Goal: Book appointment/travel/reservation

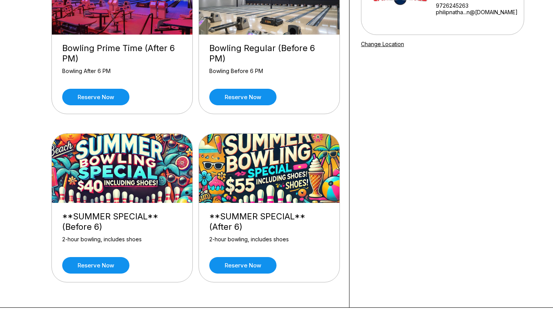
scroll to position [119, 0]
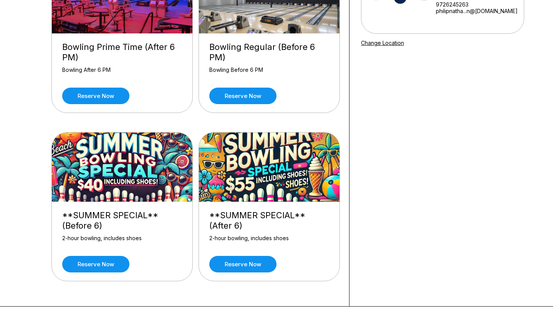
click at [155, 182] on img at bounding box center [122, 166] width 141 height 69
click at [91, 271] on link "Reserve now" at bounding box center [95, 264] width 67 height 17
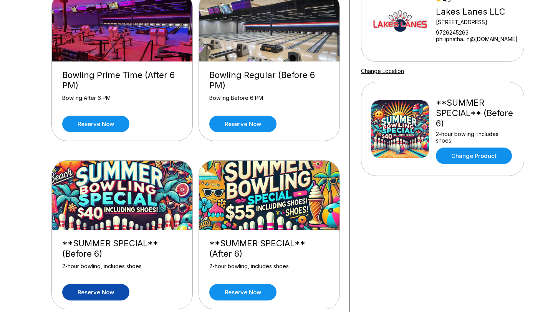
scroll to position [111, 0]
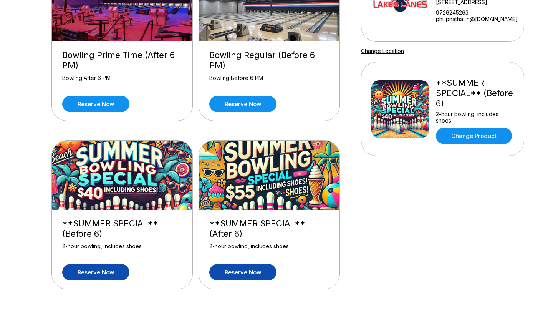
click at [236, 271] on link "Reserve now" at bounding box center [242, 272] width 67 height 17
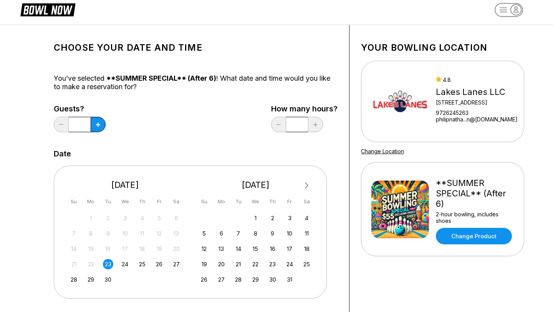
scroll to position [15, 0]
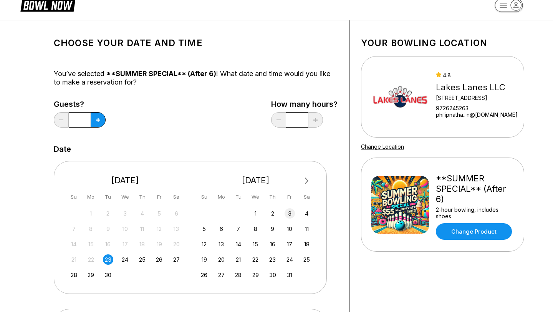
click at [289, 217] on div "3" at bounding box center [289, 213] width 10 height 10
click at [94, 125] on button at bounding box center [98, 119] width 15 height 15
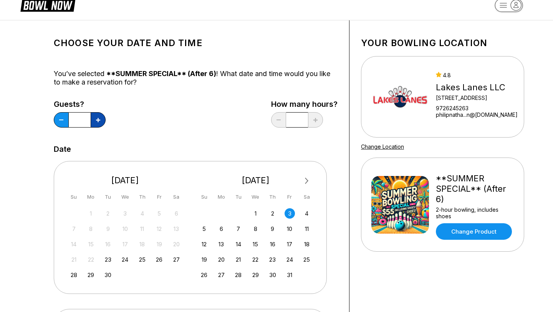
click at [94, 125] on button at bounding box center [98, 119] width 15 height 15
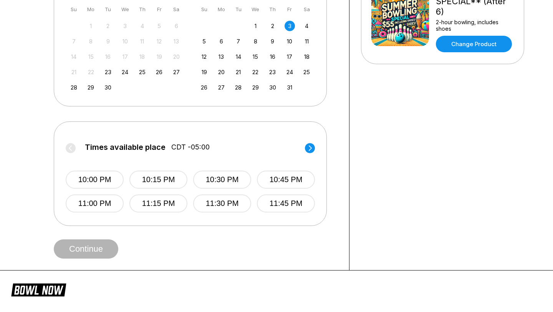
scroll to position [205, 0]
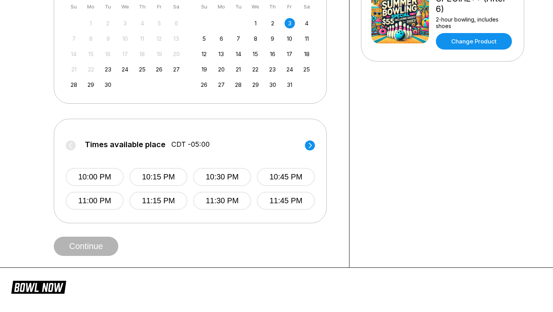
click at [72, 146] on label "Times available place CDT -05:00" at bounding box center [190, 146] width 249 height 12
click at [273, 28] on div "2" at bounding box center [272, 23] width 10 height 10
click at [283, 28] on div "1 2 3 4" at bounding box center [255, 23] width 115 height 12
click at [286, 28] on div "1 2 3 4" at bounding box center [255, 23] width 115 height 12
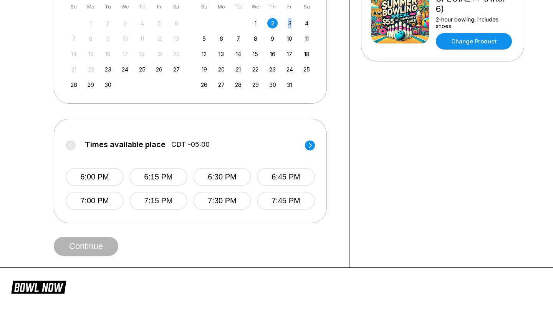
click at [286, 28] on div "1 2 3 4" at bounding box center [255, 23] width 115 height 12
click at [288, 26] on div "3" at bounding box center [289, 23] width 10 height 10
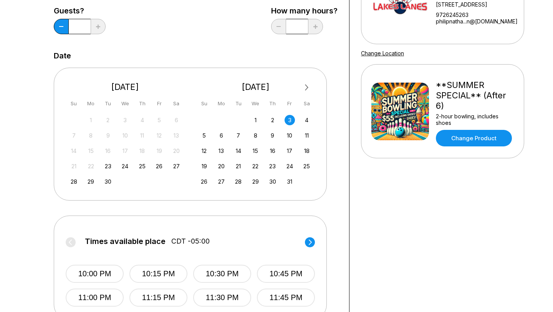
scroll to position [77, 0]
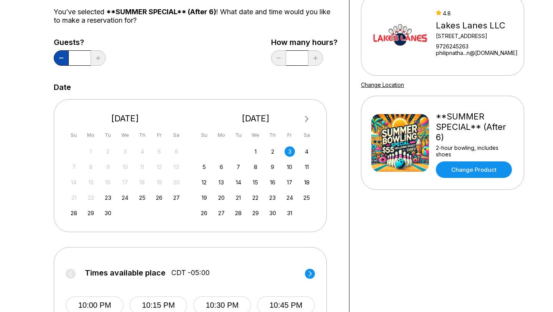
click at [63, 59] on button at bounding box center [61, 57] width 15 height 15
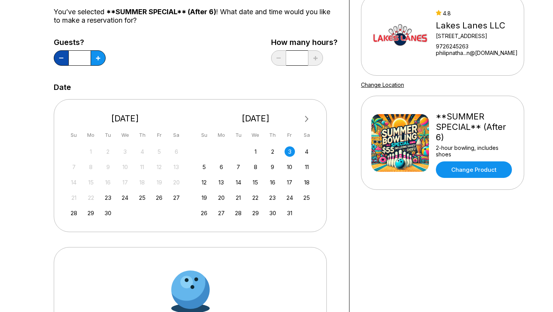
click at [63, 59] on button at bounding box center [61, 57] width 15 height 15
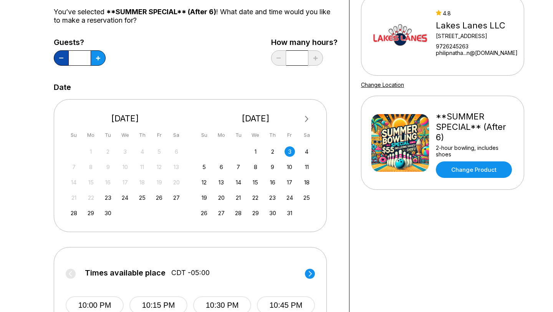
click at [63, 59] on button at bounding box center [61, 57] width 15 height 15
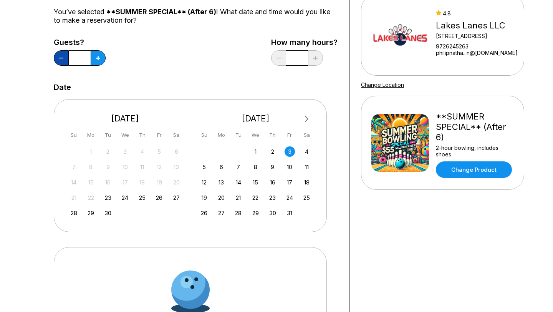
click at [63, 59] on button at bounding box center [61, 57] width 15 height 15
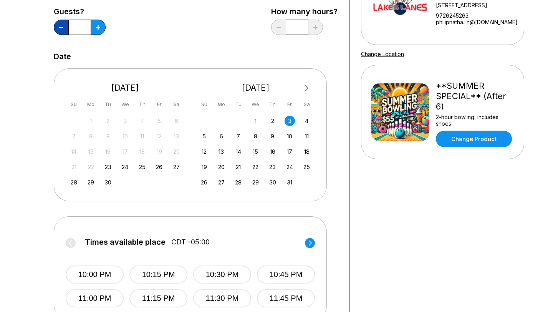
scroll to position [112, 0]
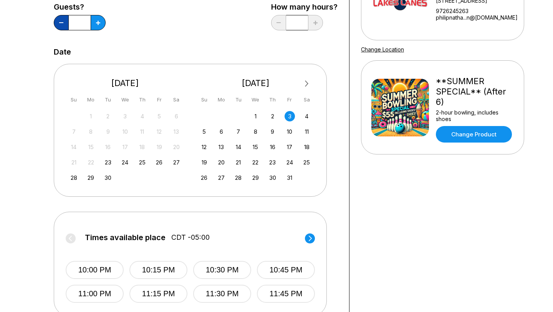
click at [64, 22] on button at bounding box center [61, 22] width 15 height 15
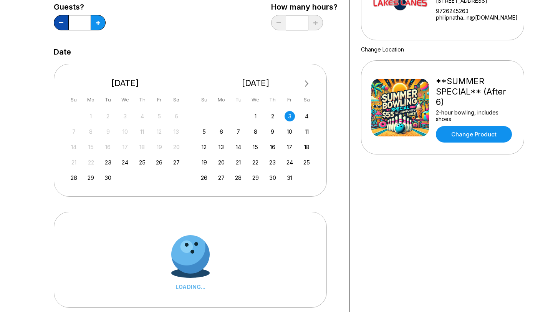
click at [64, 22] on button at bounding box center [61, 22] width 15 height 15
type input "*"
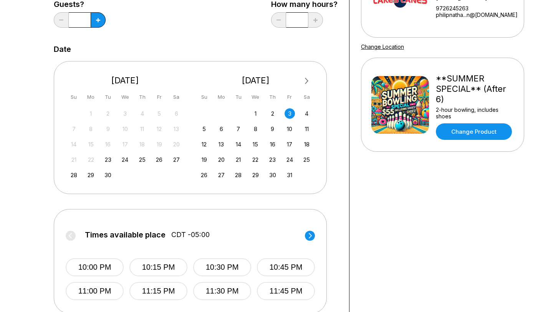
scroll to position [96, 0]
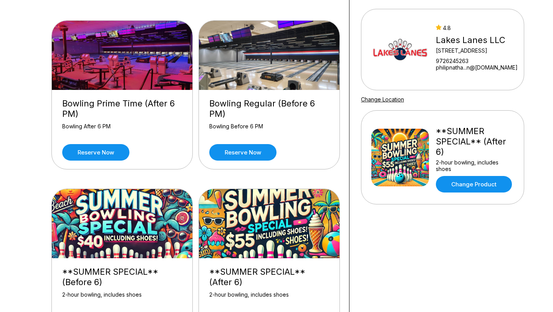
scroll to position [84, 0]
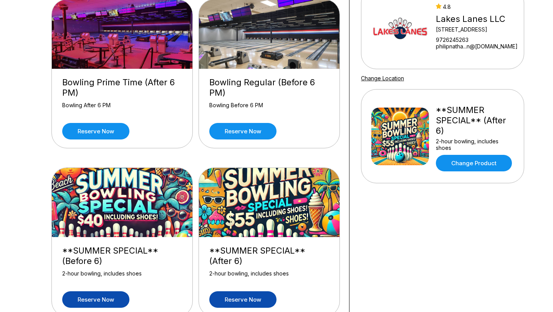
click at [108, 293] on link "Reserve now" at bounding box center [95, 299] width 67 height 17
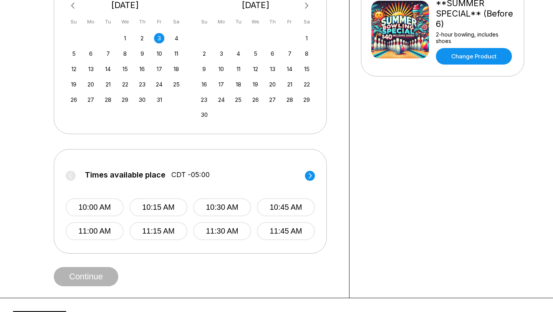
scroll to position [195, 0]
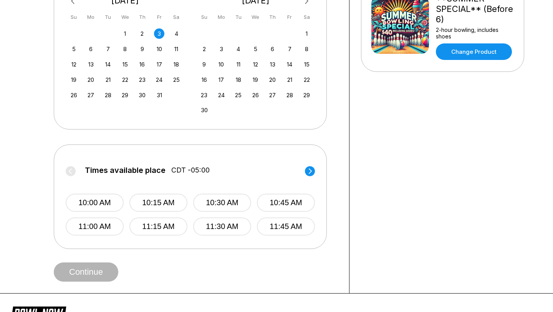
click at [313, 172] on circle at bounding box center [310, 171] width 10 height 10
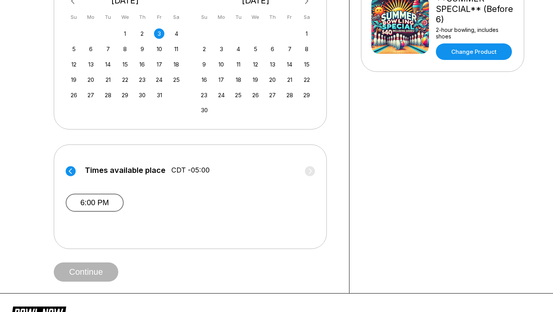
click at [87, 200] on button "6:00 PM" at bounding box center [95, 202] width 58 height 18
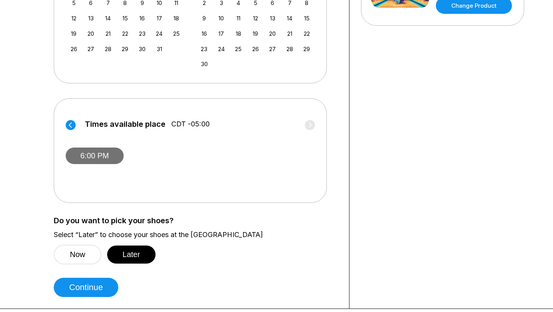
scroll to position [242, 0]
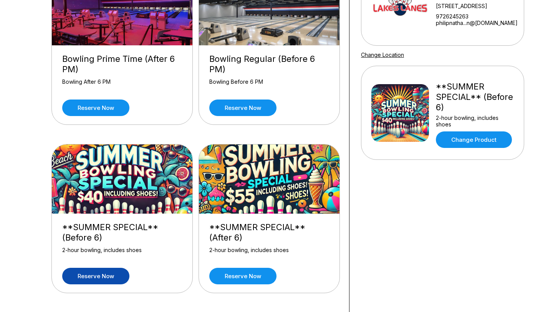
scroll to position [125, 0]
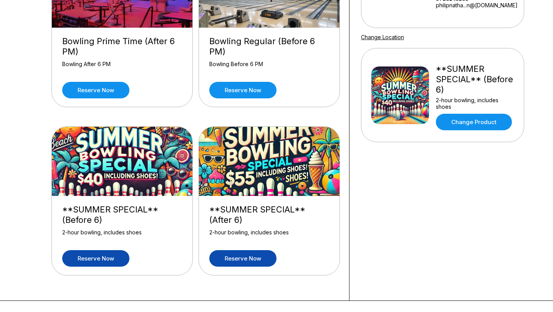
click at [221, 251] on link "Reserve now" at bounding box center [242, 258] width 67 height 17
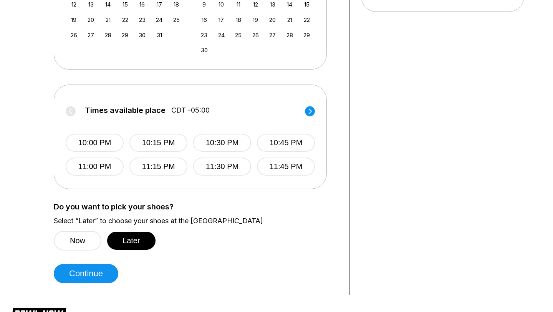
scroll to position [258, 0]
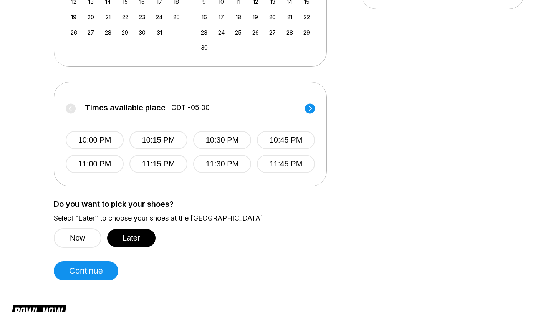
click at [72, 106] on label "Times available place CDT -05:00" at bounding box center [190, 109] width 249 height 12
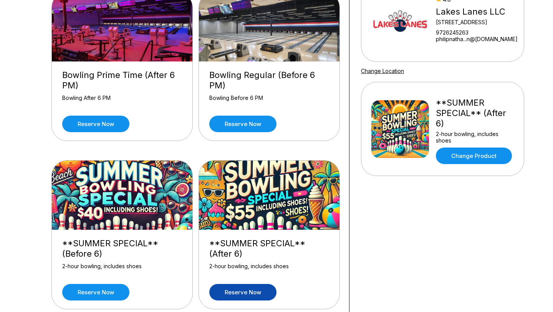
scroll to position [105, 0]
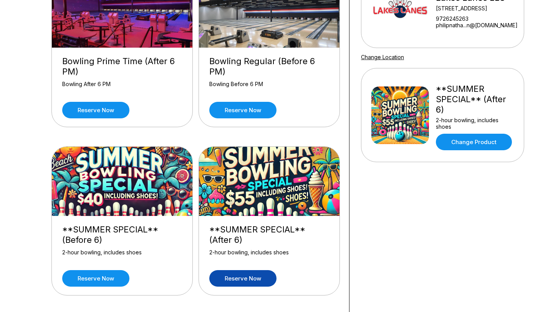
click at [116, 269] on div "**SUMMER SPECIAL** (Before 6) 2-hour bowling, includes shoes Reserve now" at bounding box center [122, 255] width 141 height 79
click at [113, 277] on link "Reserve now" at bounding box center [95, 278] width 67 height 17
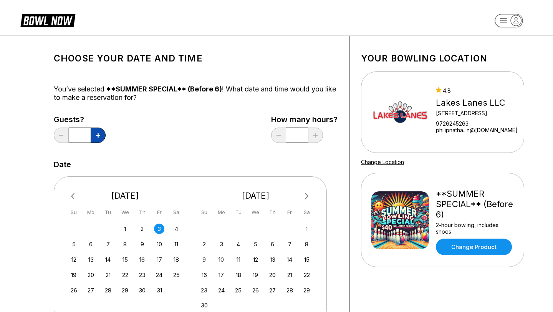
click at [97, 137] on button at bounding box center [98, 134] width 15 height 15
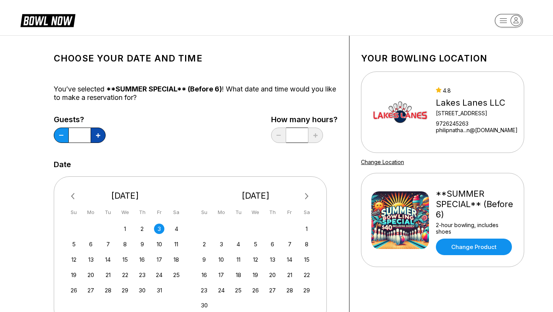
click at [97, 137] on button at bounding box center [98, 134] width 15 height 15
type input "**"
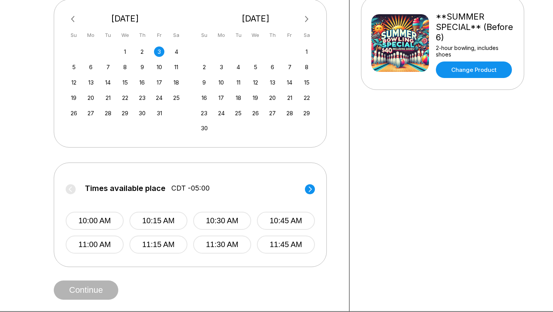
scroll to position [183, 0]
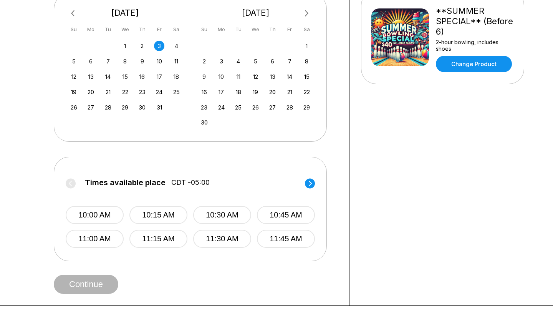
click at [309, 178] on circle at bounding box center [310, 183] width 10 height 10
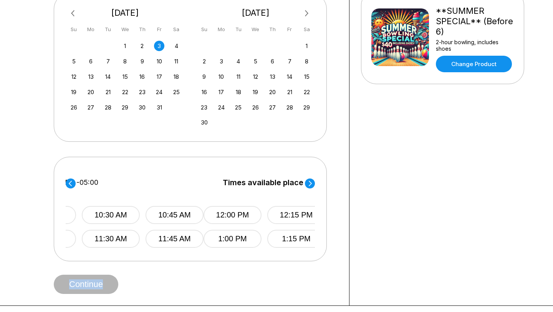
click at [309, 178] on circle at bounding box center [310, 183] width 10 height 10
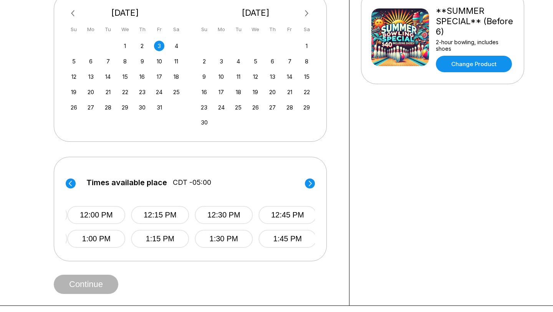
click at [309, 178] on circle at bounding box center [310, 183] width 10 height 10
click at [313, 179] on icon at bounding box center [310, 183] width 10 height 10
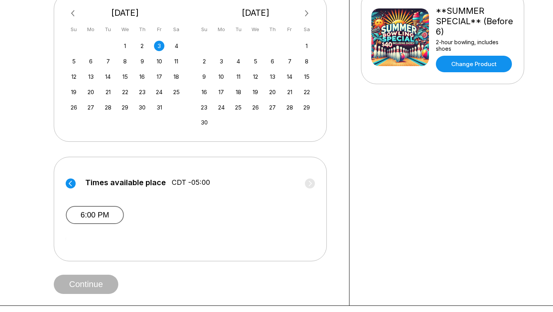
click at [109, 218] on button "6:00 PM" at bounding box center [95, 215] width 58 height 18
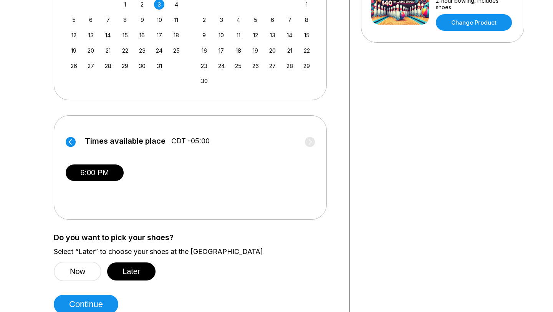
scroll to position [228, 0]
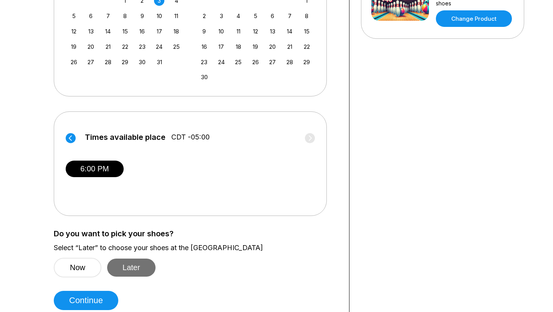
click at [112, 265] on button "Later" at bounding box center [131, 267] width 48 height 18
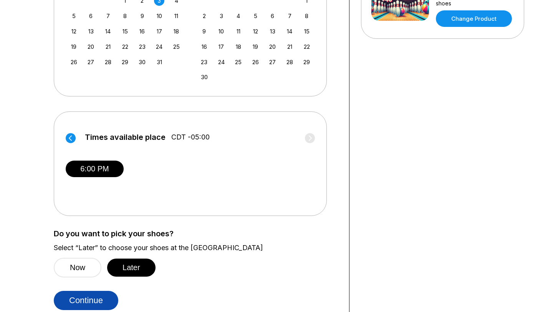
click at [104, 298] on button "Continue" at bounding box center [86, 300] width 64 height 19
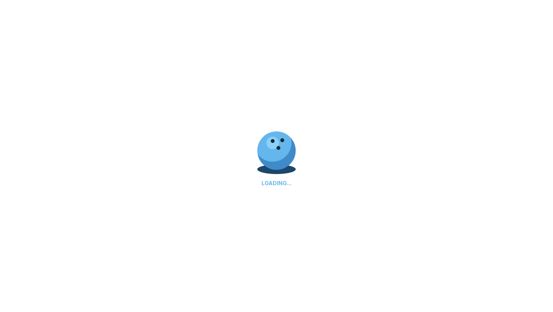
select select "**"
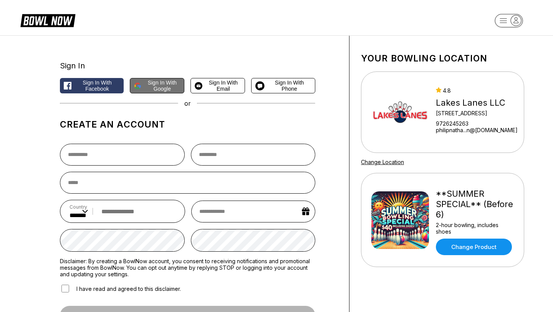
click at [151, 88] on span "Sign in with Google" at bounding box center [162, 85] width 36 height 12
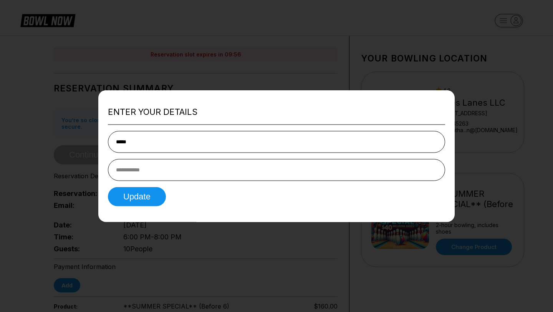
type input "******"
click at [197, 172] on input "tel" at bounding box center [276, 170] width 337 height 22
type input "**********"
click at [108, 187] on button "Update" at bounding box center [137, 196] width 58 height 19
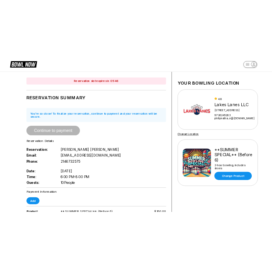
scroll to position [9, 0]
